Goal: Task Accomplishment & Management: Manage account settings

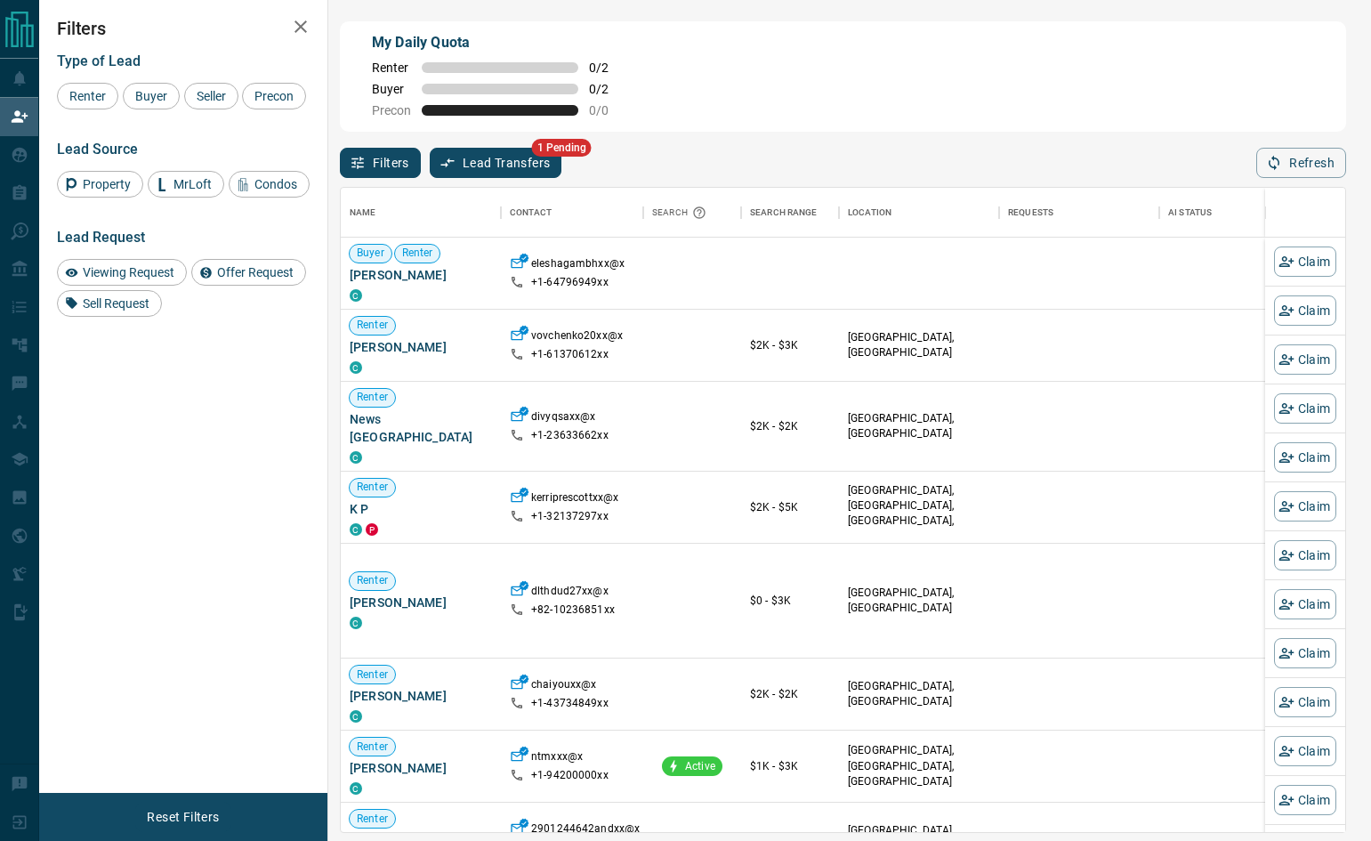
scroll to position [631, 991]
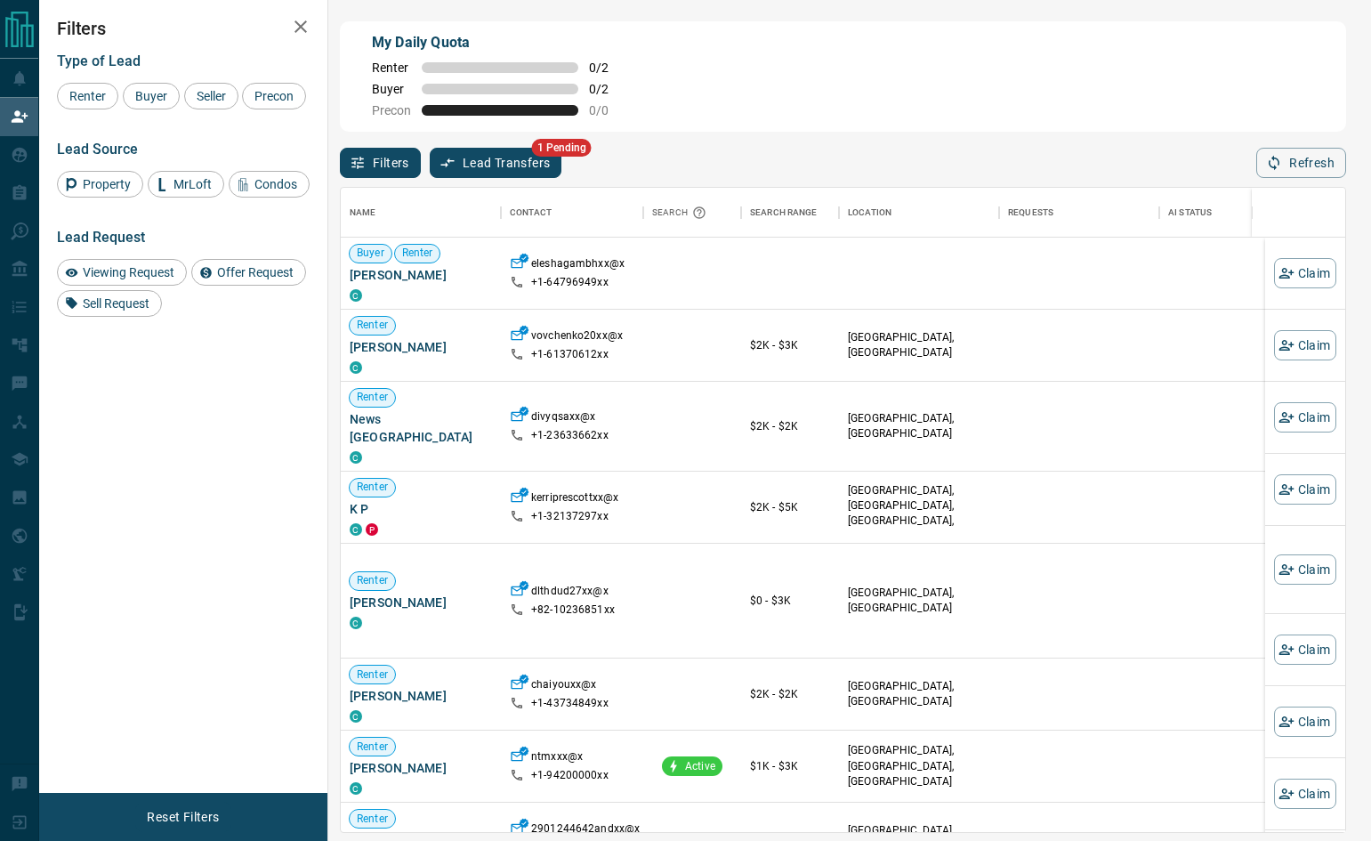
click at [519, 162] on button "Lead Transfers" at bounding box center [496, 163] width 133 height 30
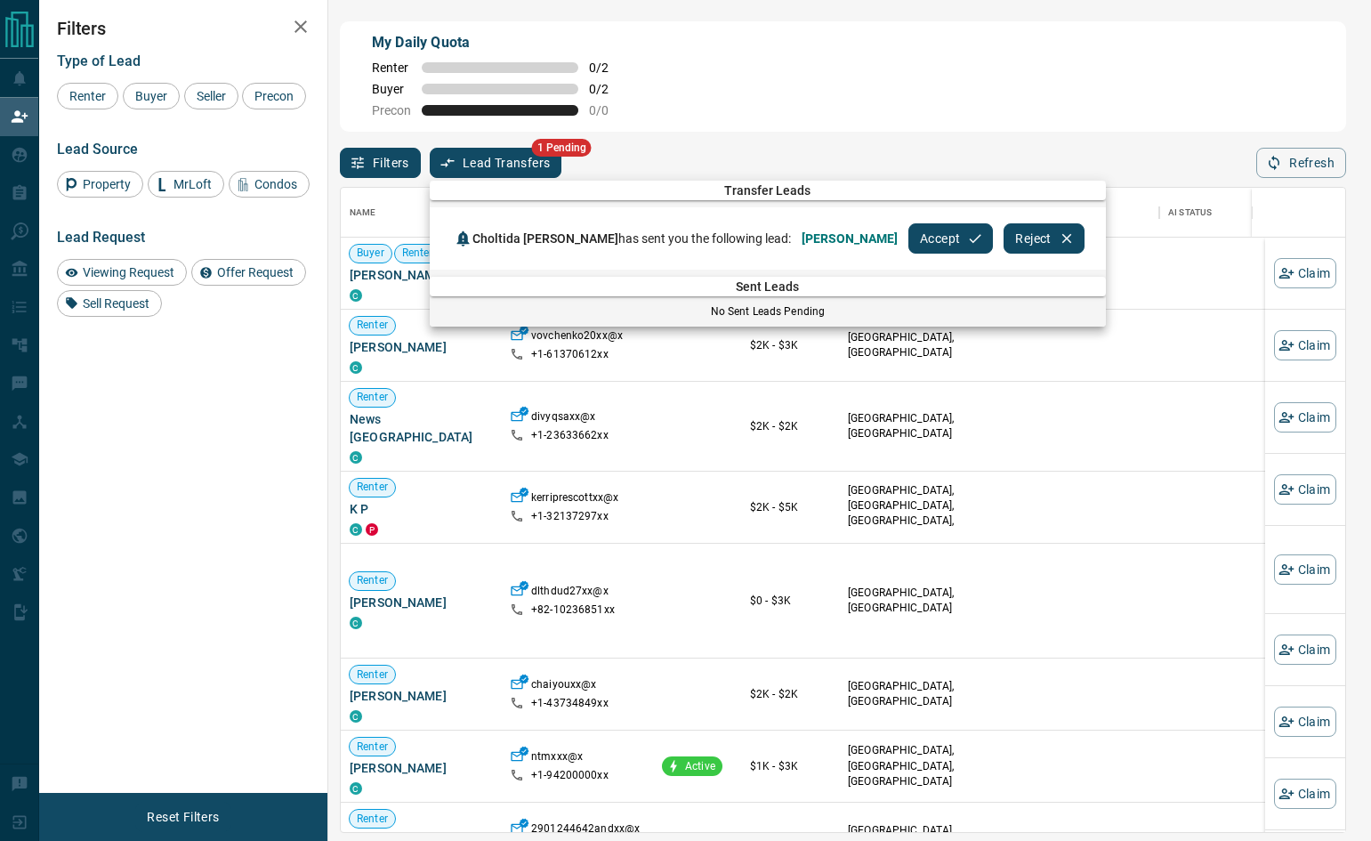
click at [961, 235] on button "Accept" at bounding box center [950, 238] width 84 height 30
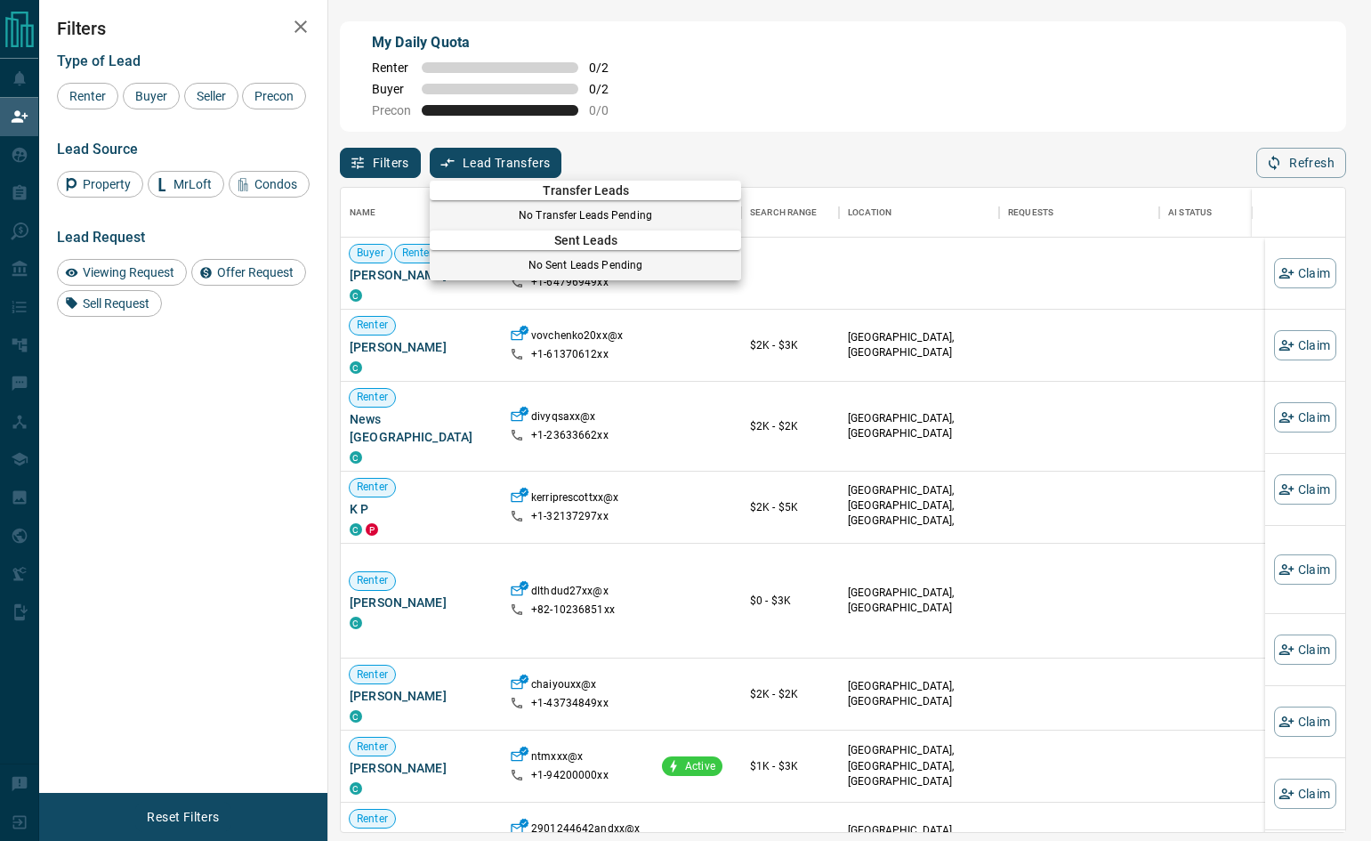
click at [770, 97] on div at bounding box center [685, 420] width 1371 height 841
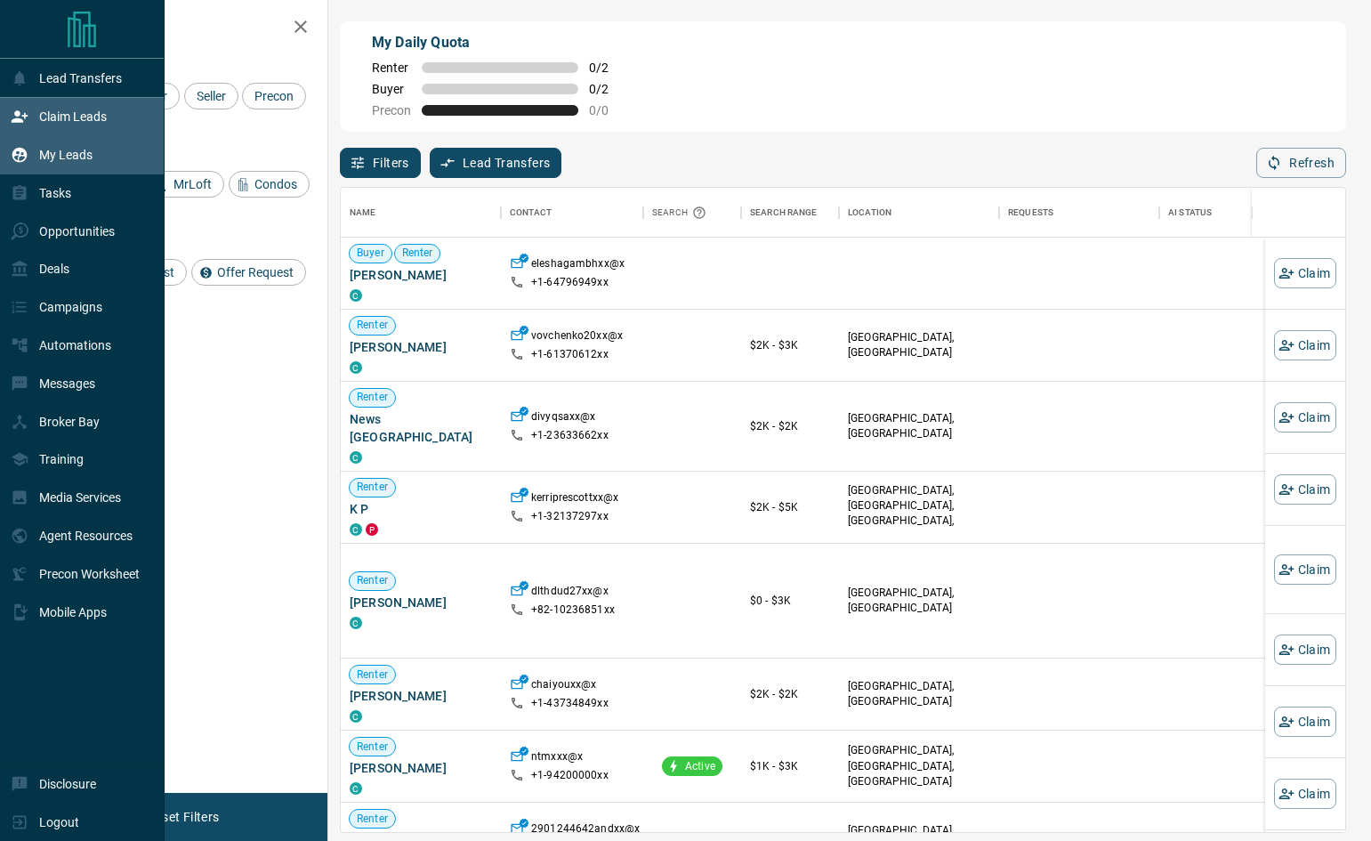
click at [52, 150] on p "My Leads" at bounding box center [65, 155] width 53 height 14
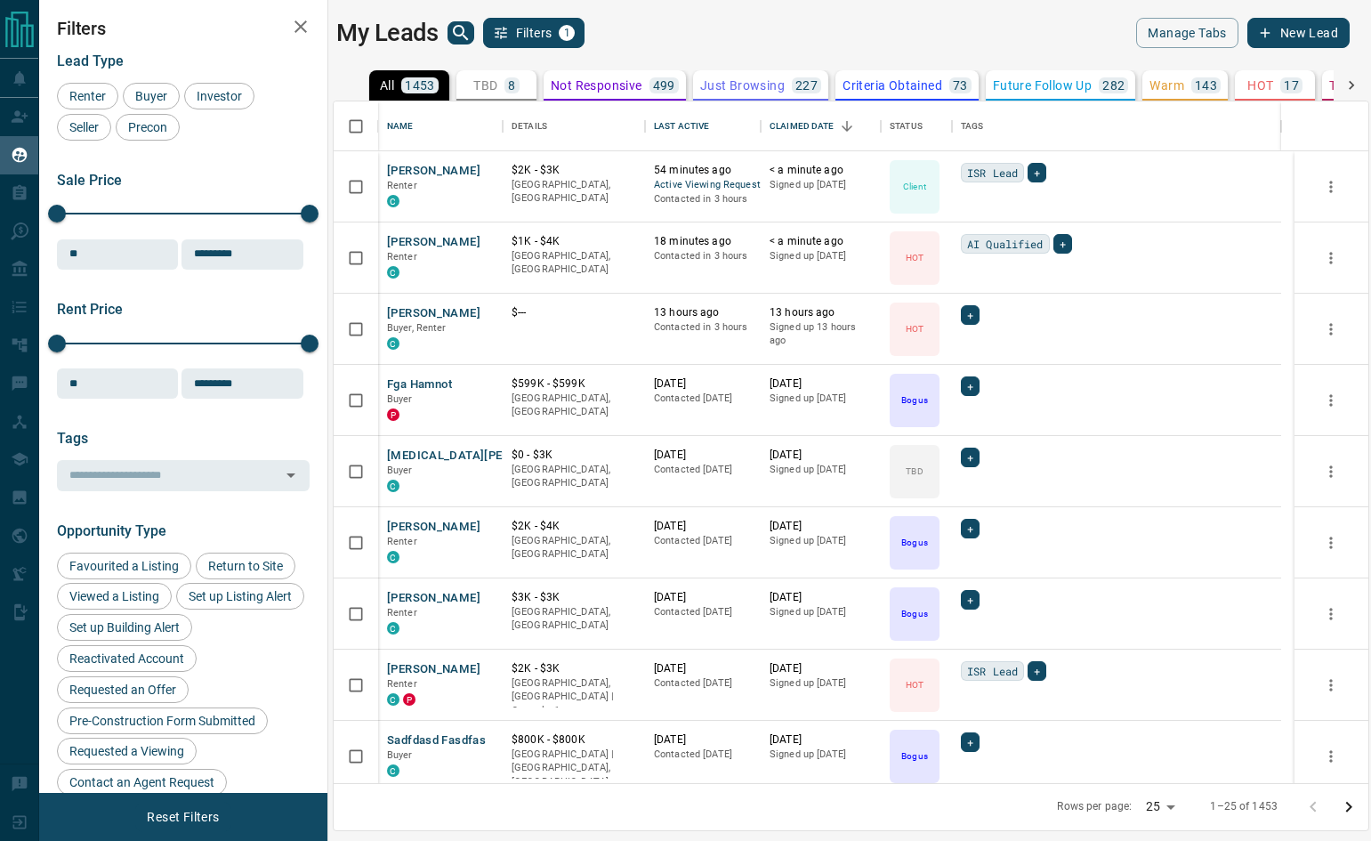
scroll to position [668, 1021]
click at [422, 241] on button "[PERSON_NAME]" at bounding box center [433, 242] width 93 height 17
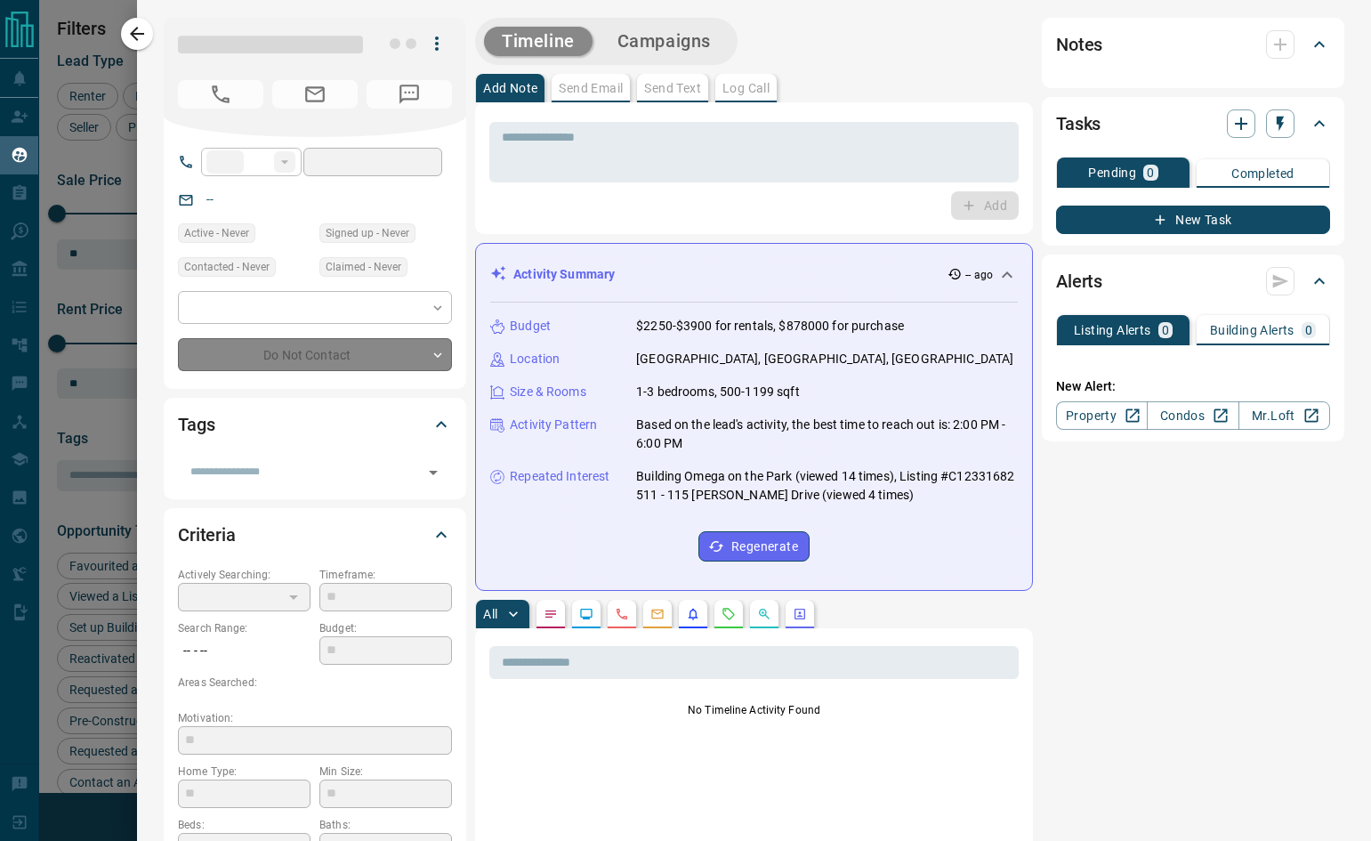
type input "**"
type input "**********"
type input "*"
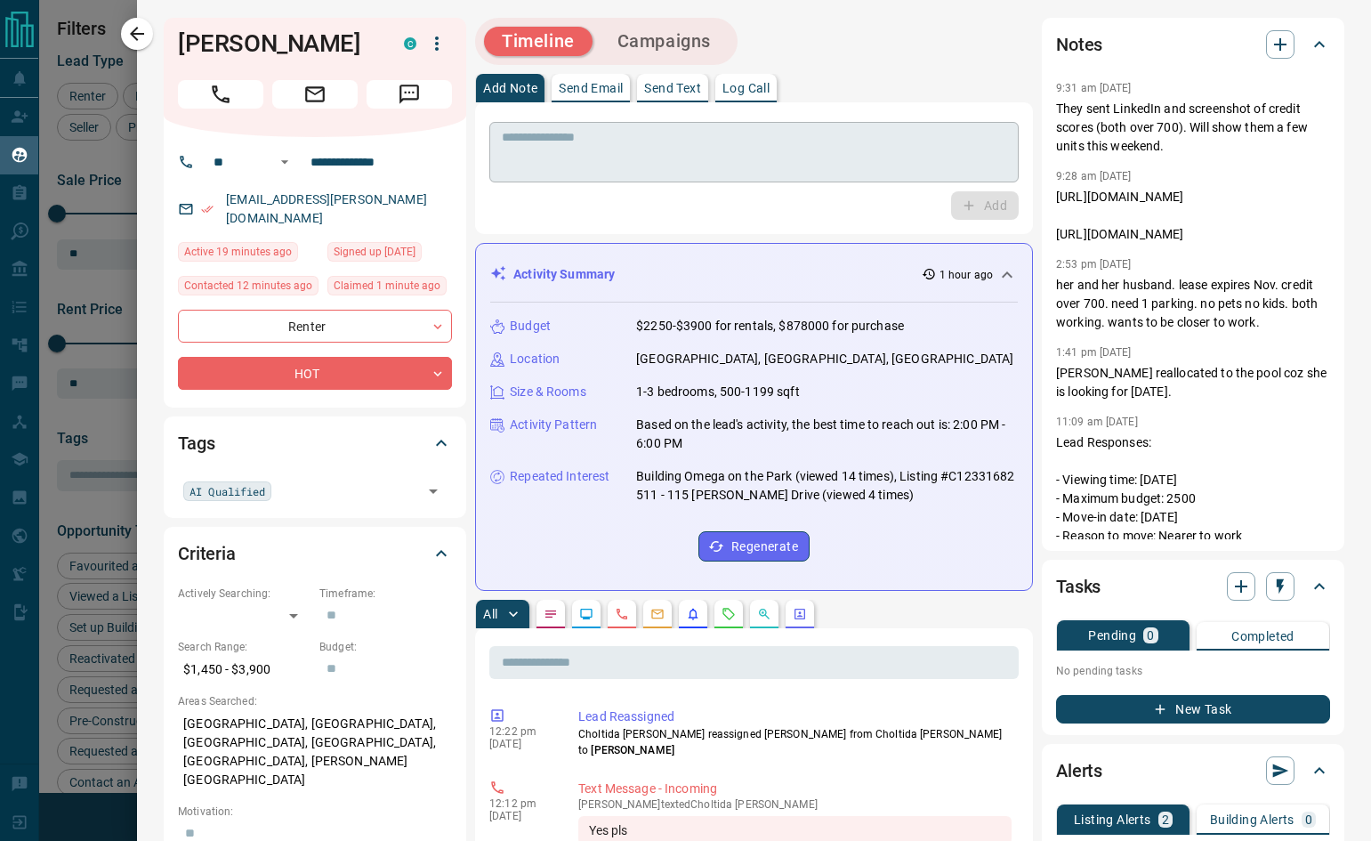
click at [600, 131] on textarea at bounding box center [754, 152] width 504 height 45
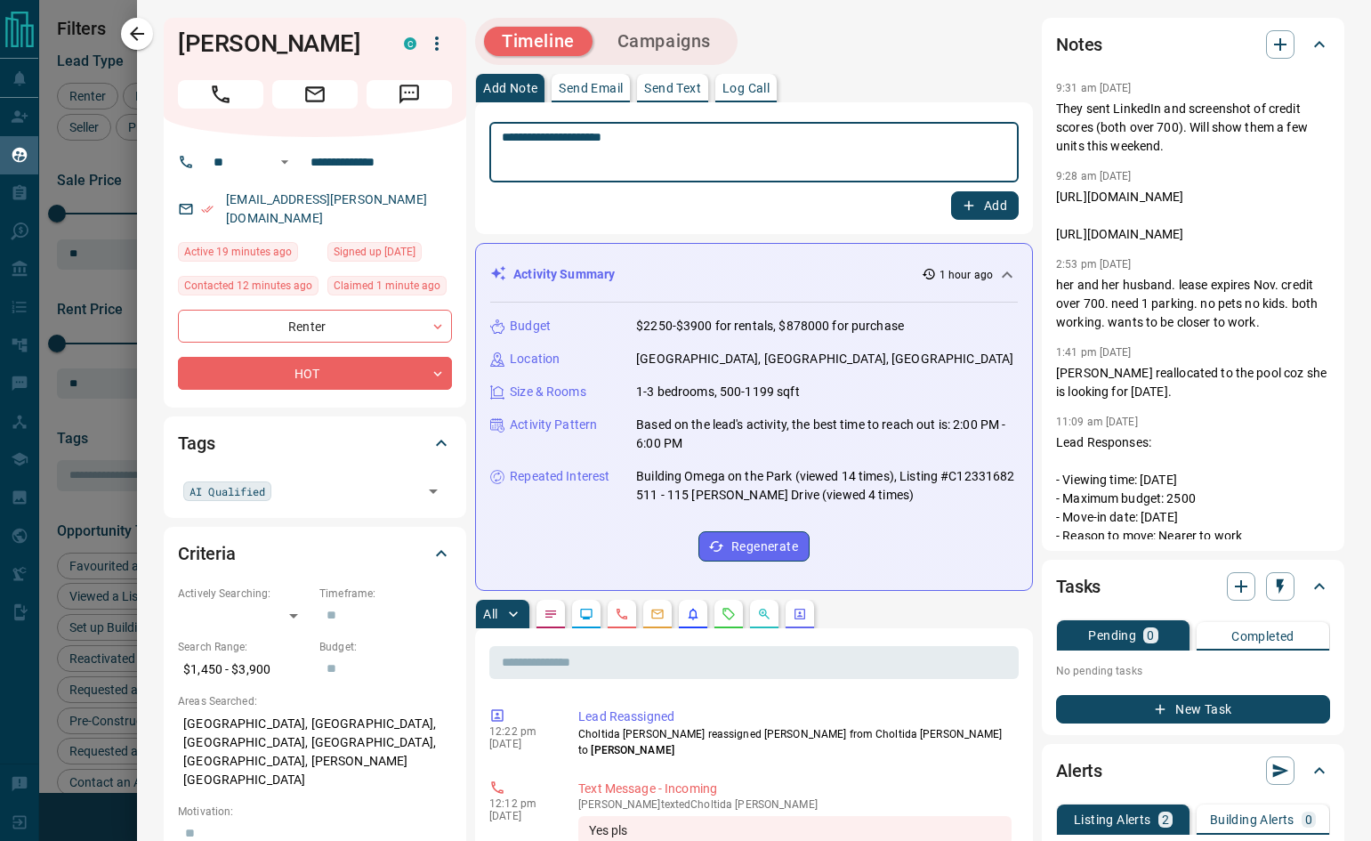
type textarea "**********"
click at [967, 211] on button "Add" at bounding box center [985, 205] width 68 height 28
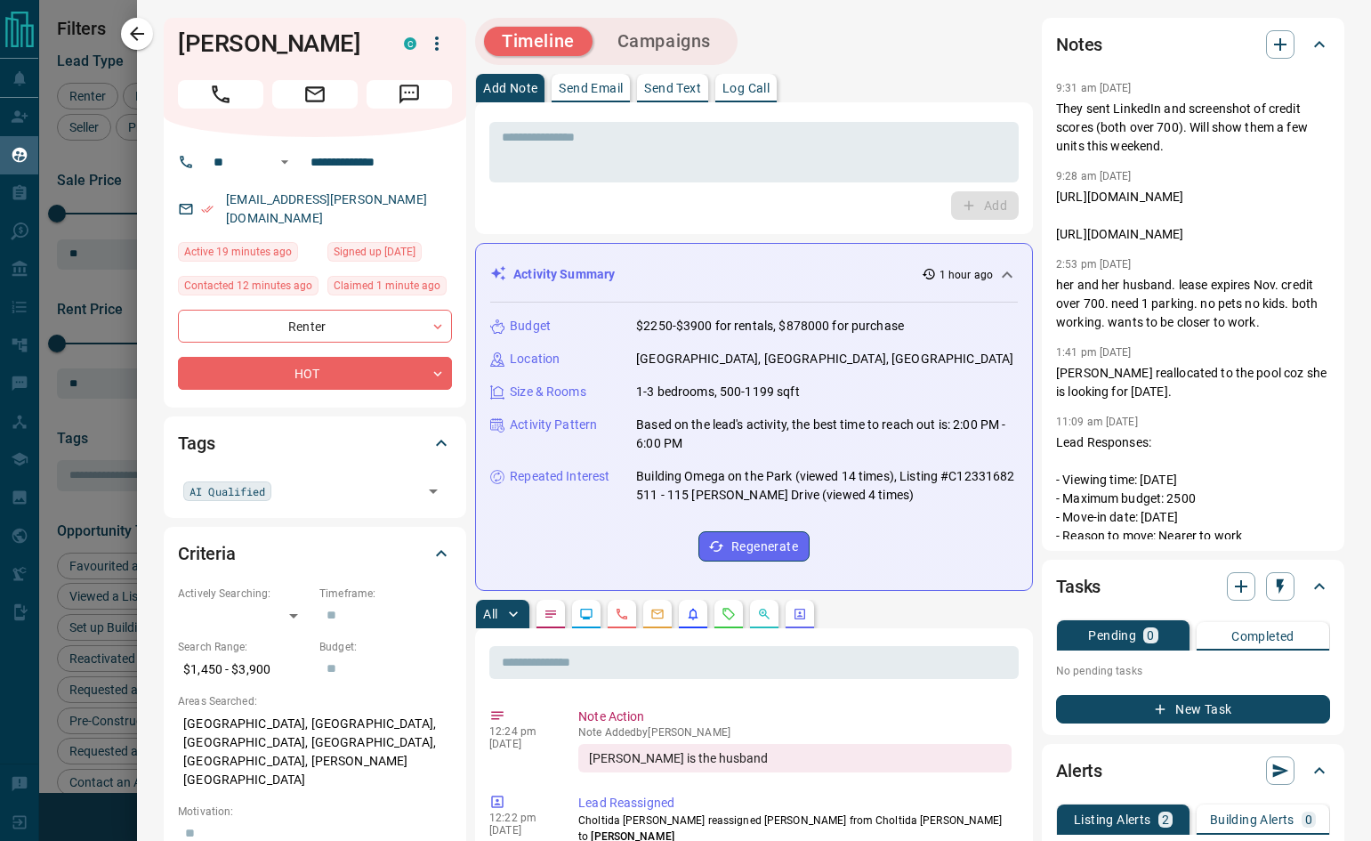
drag, startPoint x: 1279, startPoint y: 251, endPoint x: 1042, endPoint y: 253, distance: 237.5
click at [1042, 253] on div "Notes 9:31 am [DATE] They sent LinkedIn and screenshot of credit scores (both o…" at bounding box center [1193, 284] width 302 height 533
copy p "[URL][DOMAIN_NAME]"
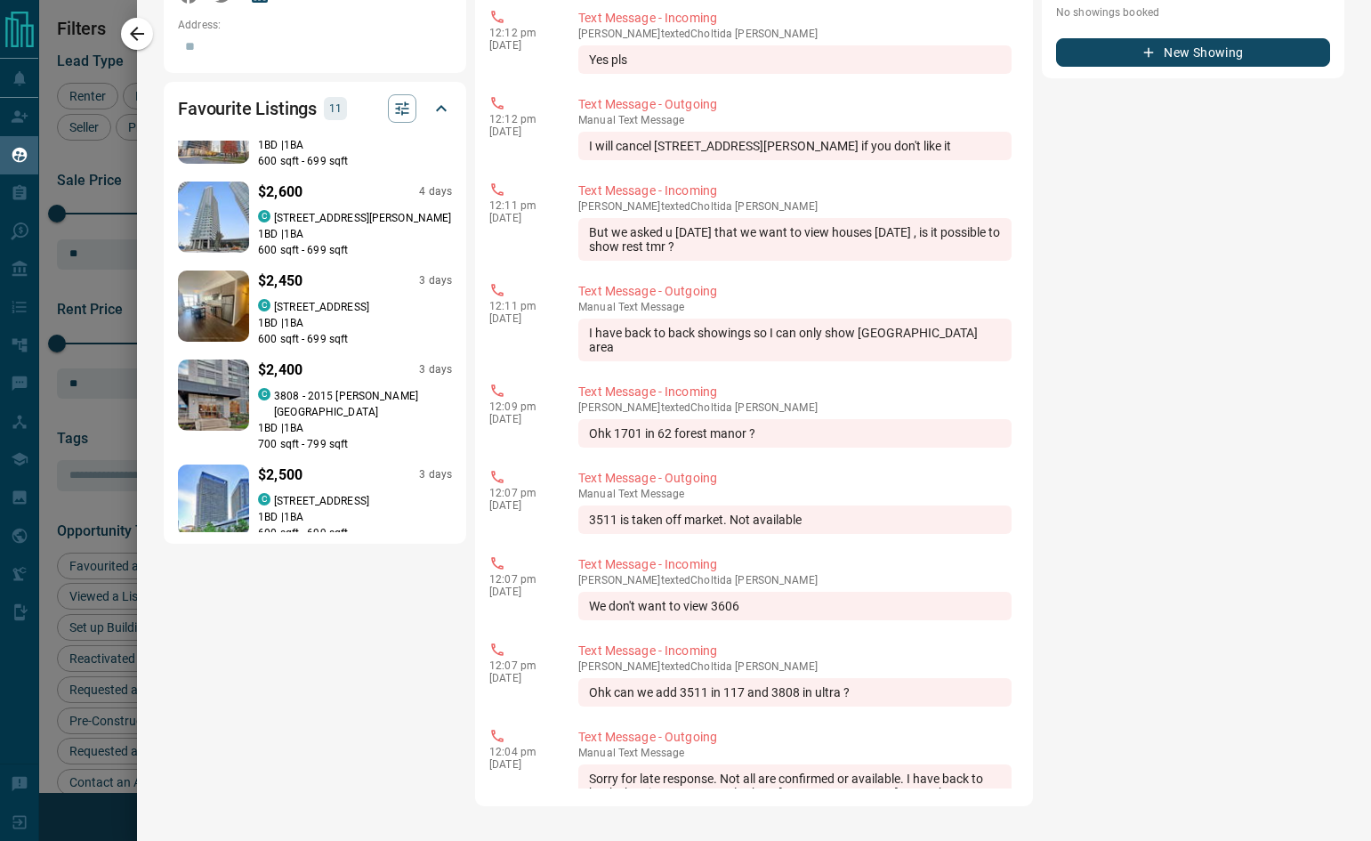
scroll to position [1338, 0]
click at [317, 419] on p "1 BD | 1 BA" at bounding box center [355, 427] width 194 height 16
click at [342, 387] on p "3808 - 2015 [PERSON_NAME][GEOGRAPHIC_DATA]" at bounding box center [363, 403] width 178 height 32
click at [306, 492] on p "[STREET_ADDRESS]" at bounding box center [321, 500] width 95 height 16
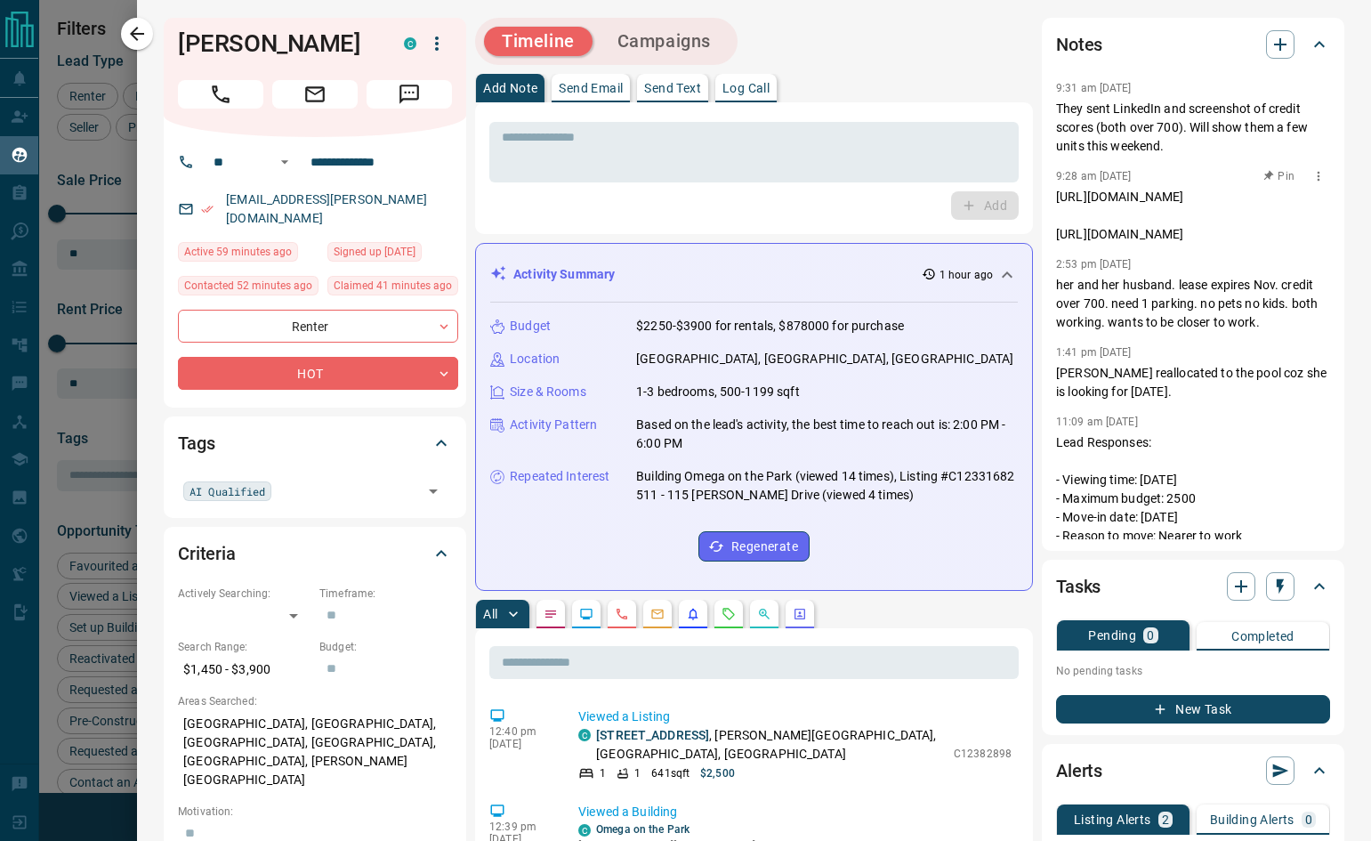
scroll to position [0, 250]
drag, startPoint x: 1045, startPoint y: 195, endPoint x: 1316, endPoint y: 219, distance: 272.3
click at [1316, 219] on div "Notes 9:31 am [DATE] They sent LinkedIn and screenshot of credit scores (both o…" at bounding box center [1193, 284] width 302 height 533
copy p "[URL][DOMAIN_NAME]"
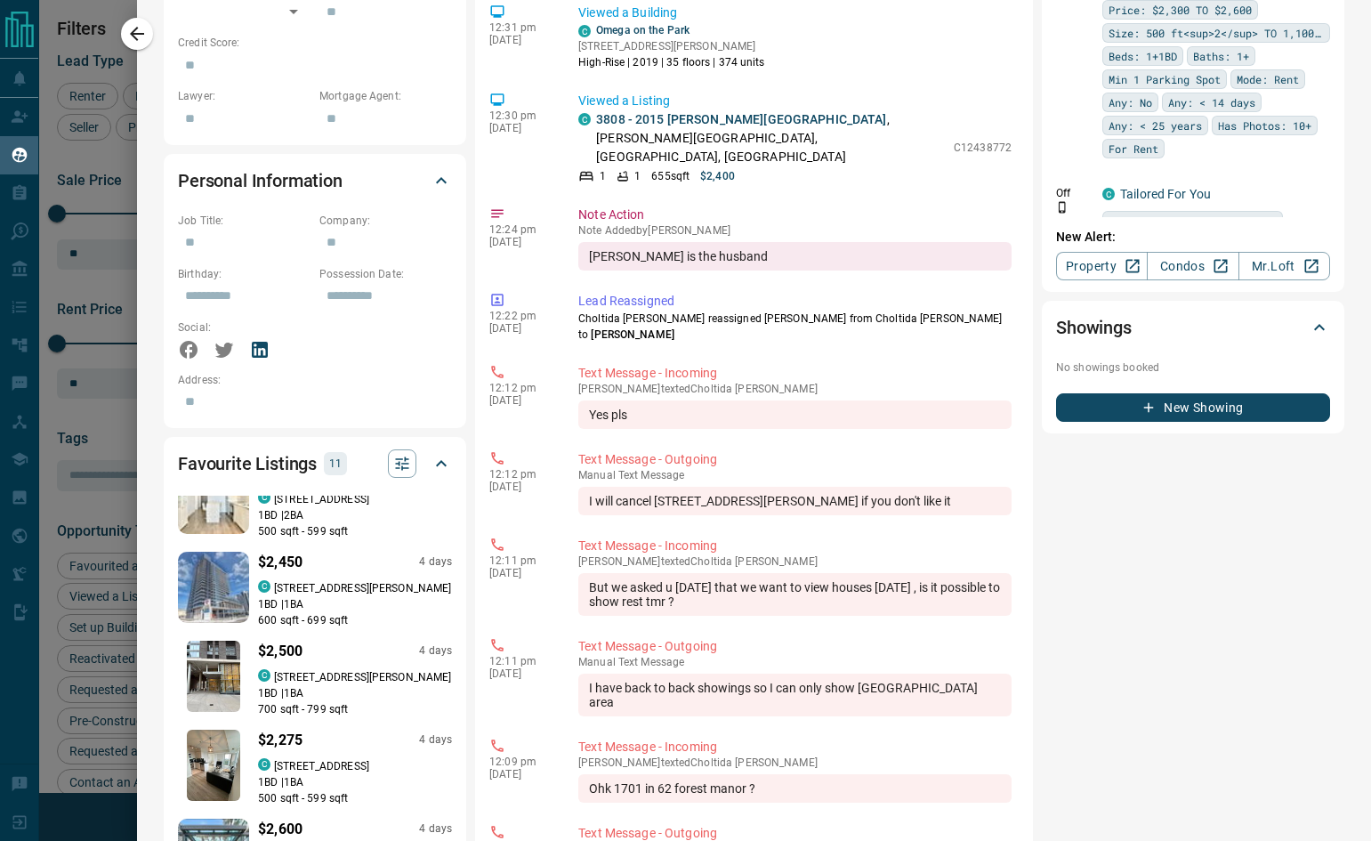
scroll to position [119, 0]
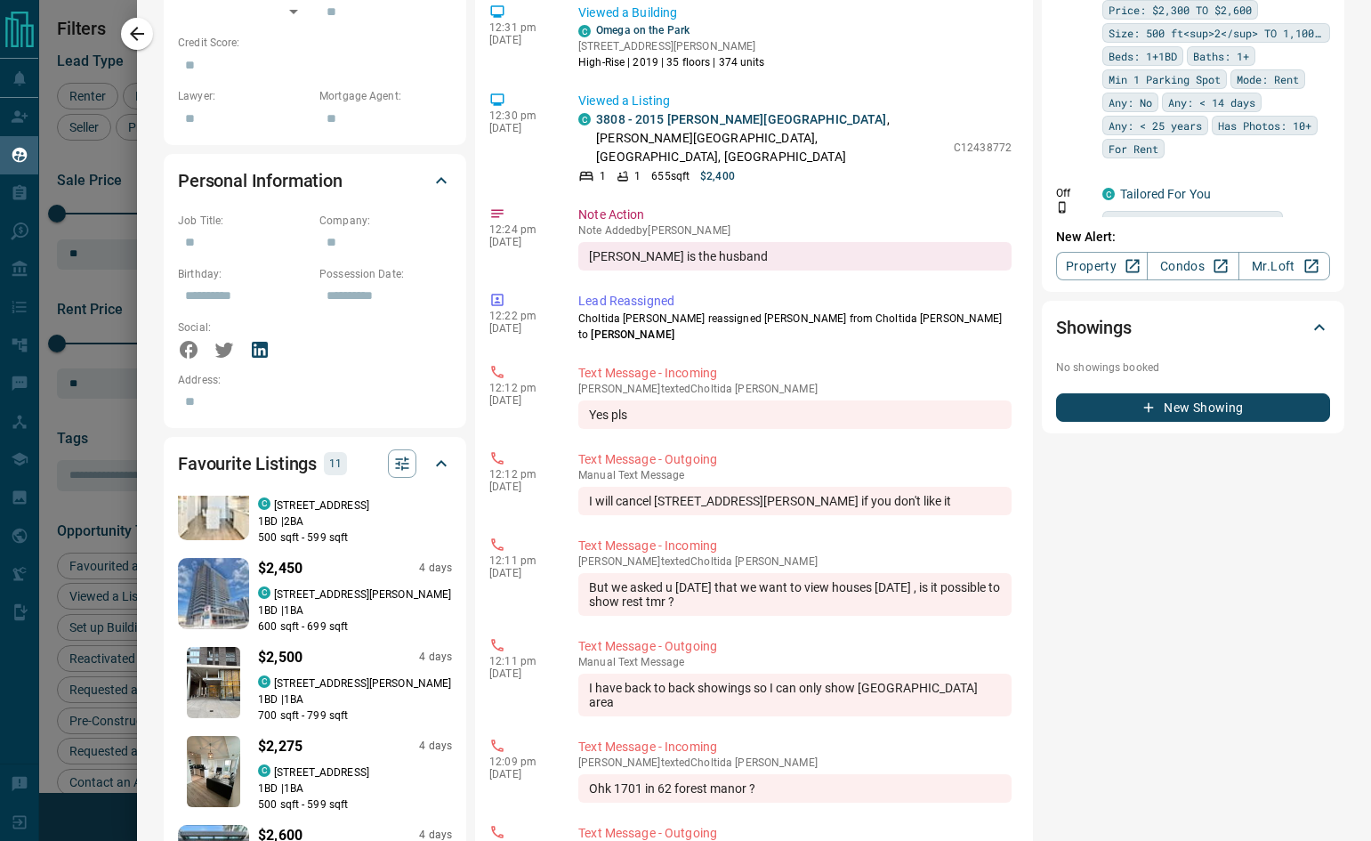
click at [316, 675] on p "[STREET_ADDRESS][PERSON_NAME]" at bounding box center [362, 683] width 177 height 16
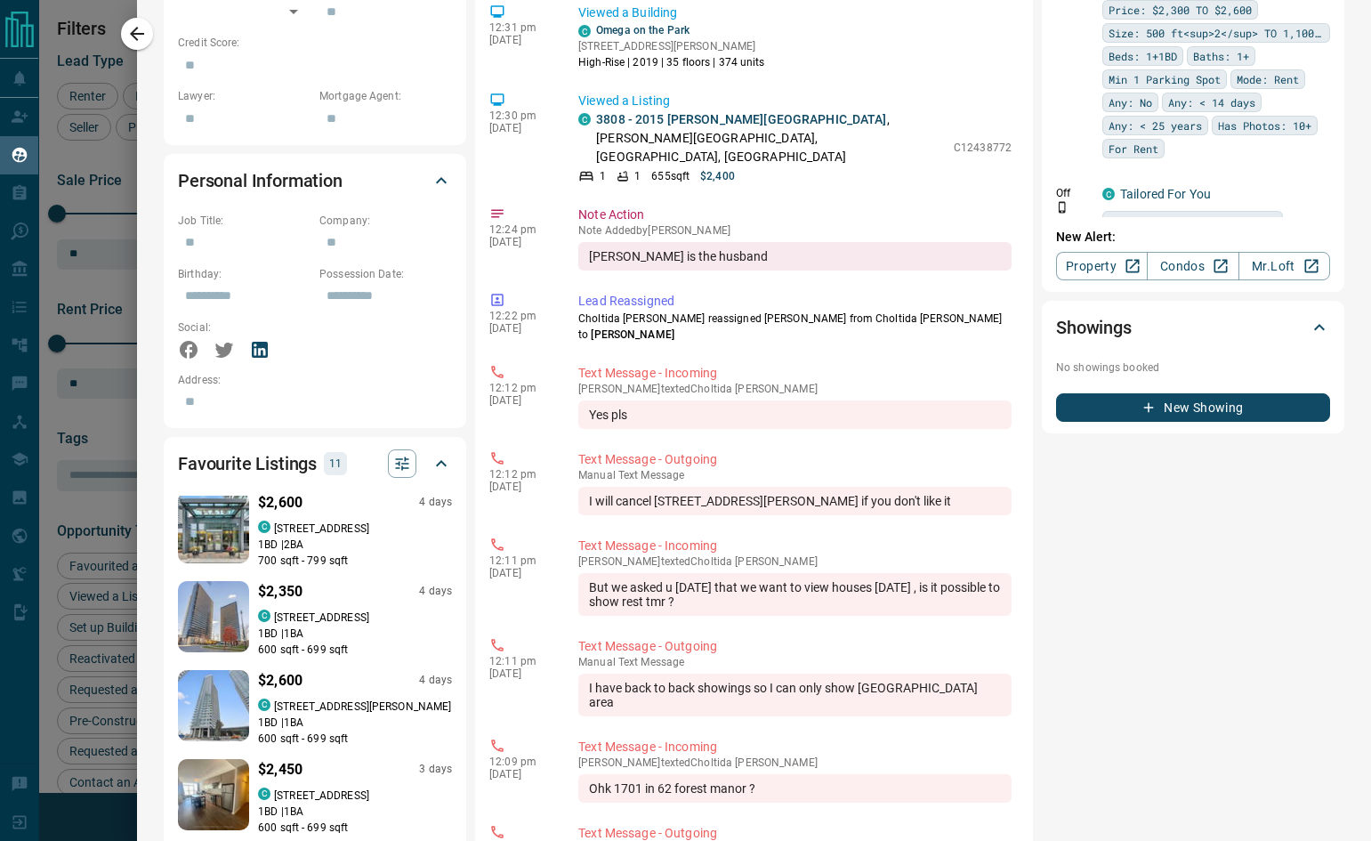
scroll to position [475, 0]
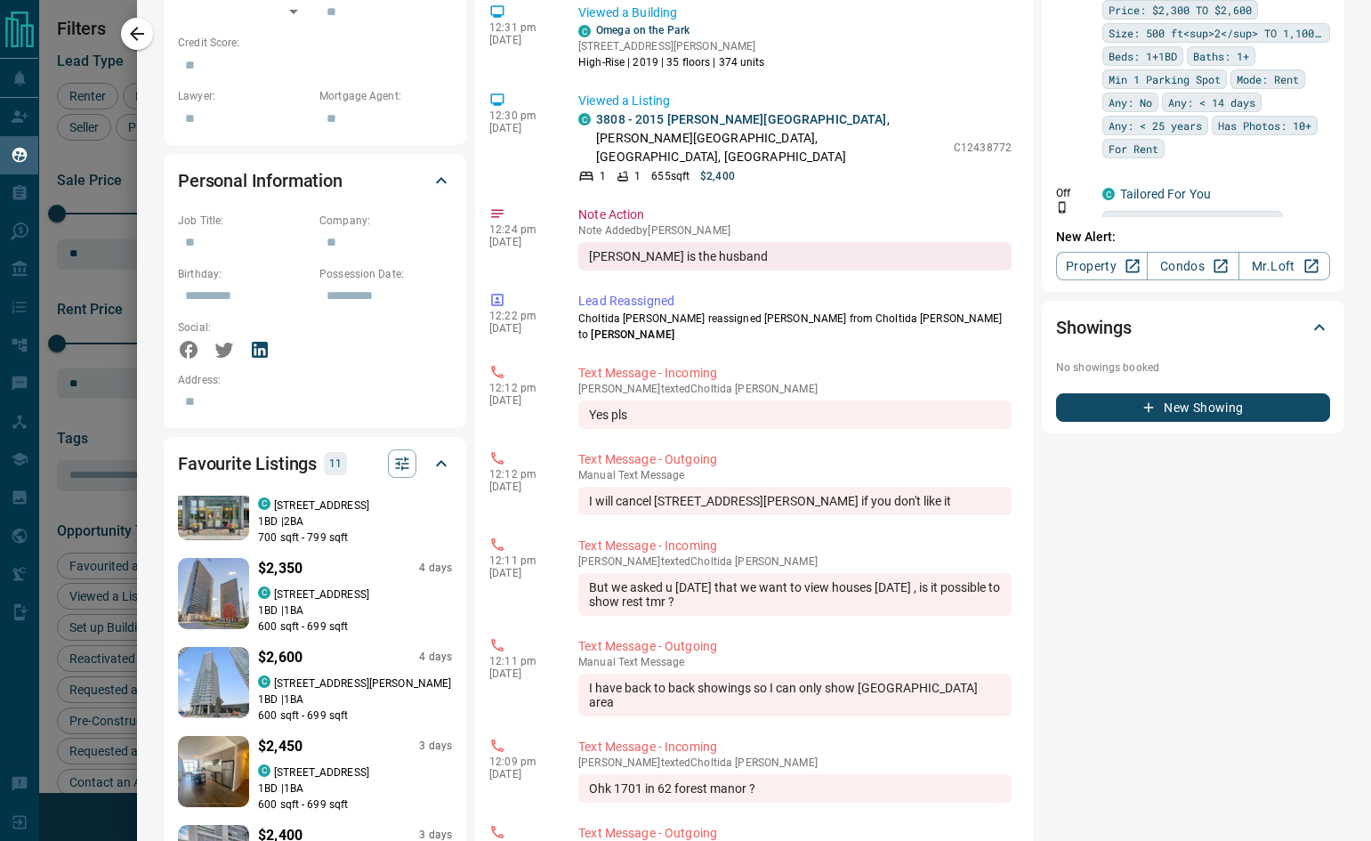
click at [289, 675] on p "[STREET_ADDRESS][PERSON_NAME]" at bounding box center [362, 683] width 177 height 16
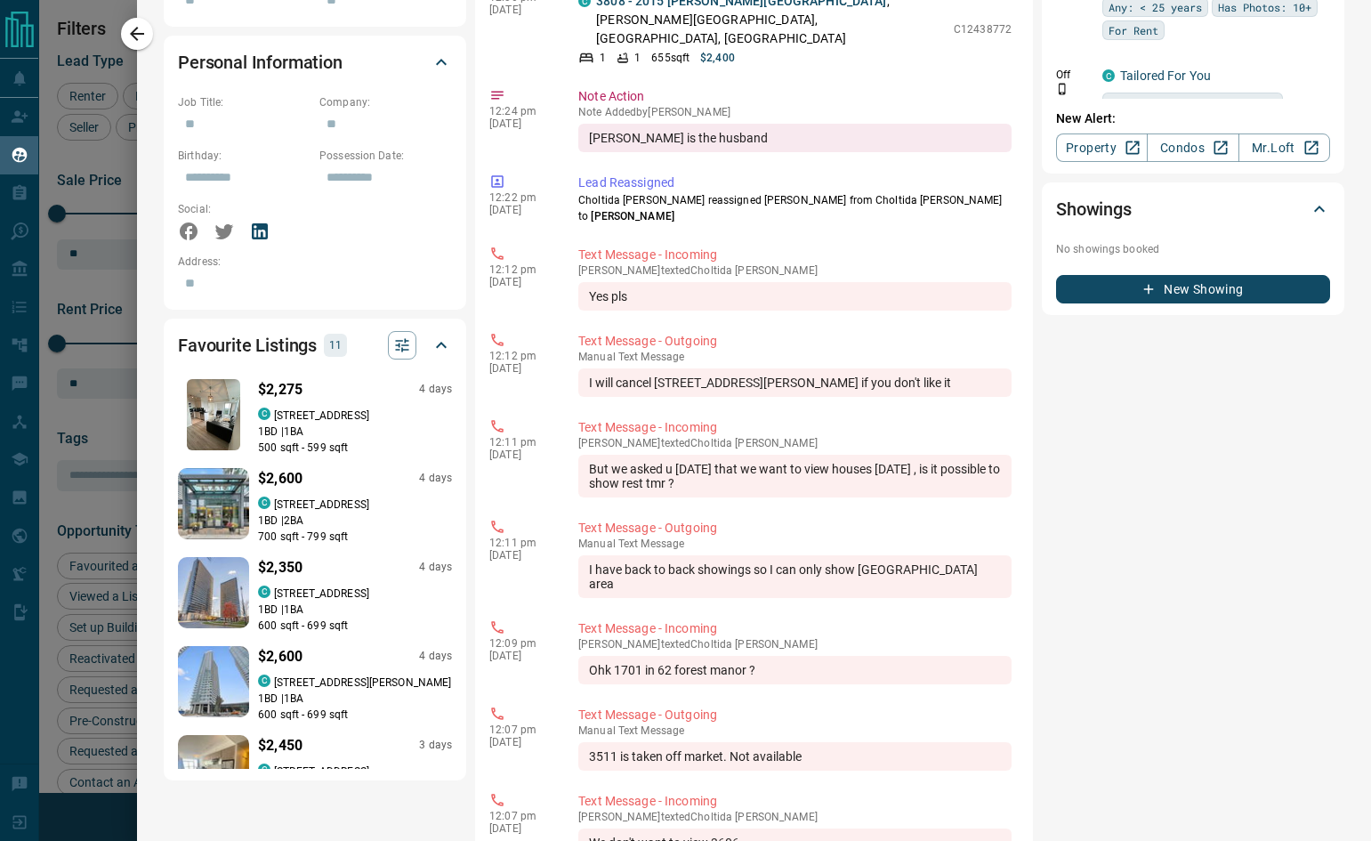
scroll to position [348, 0]
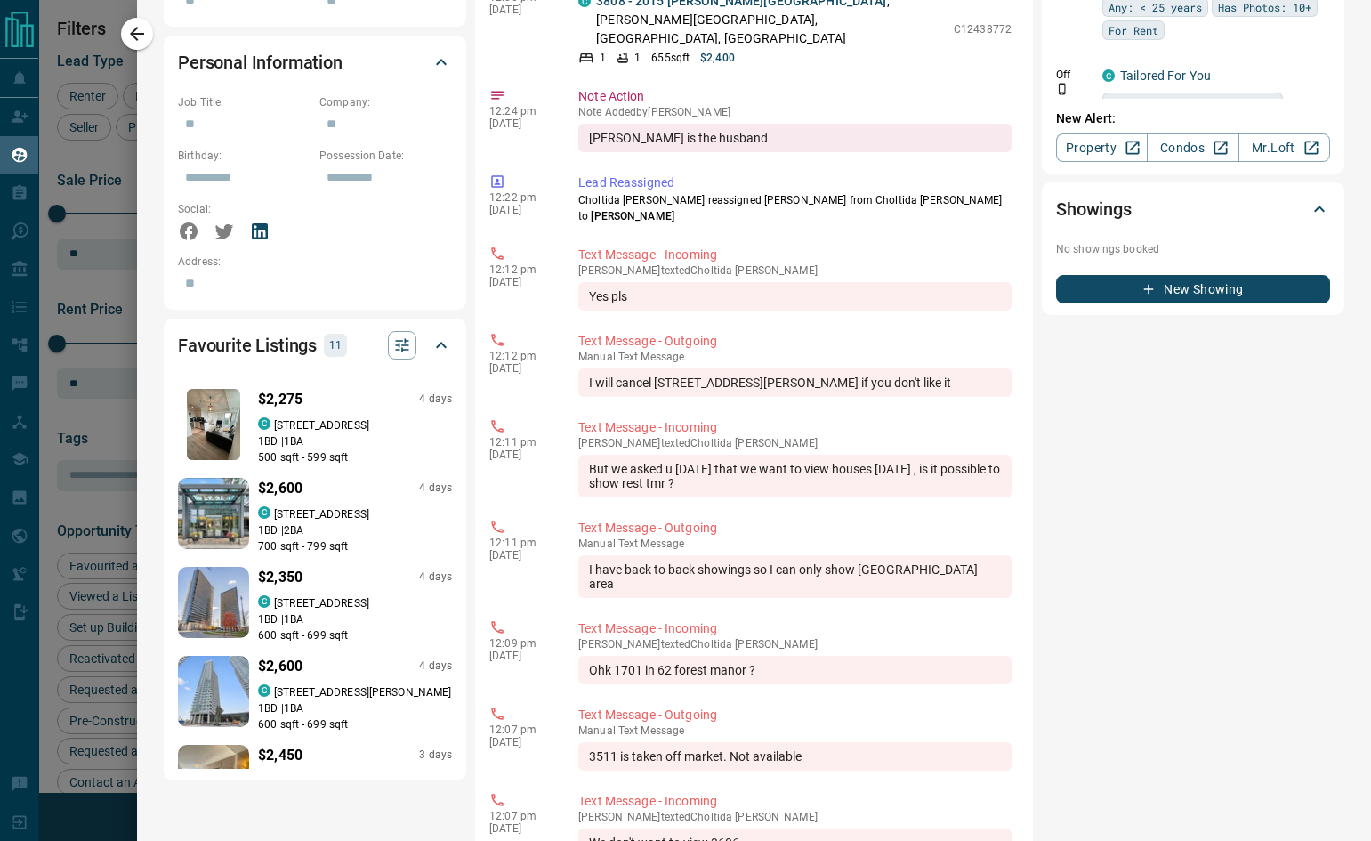
click at [292, 506] on p "[STREET_ADDRESS]" at bounding box center [321, 514] width 95 height 16
click at [281, 595] on p "[STREET_ADDRESS]" at bounding box center [321, 603] width 95 height 16
